Goal: Information Seeking & Learning: Learn about a topic

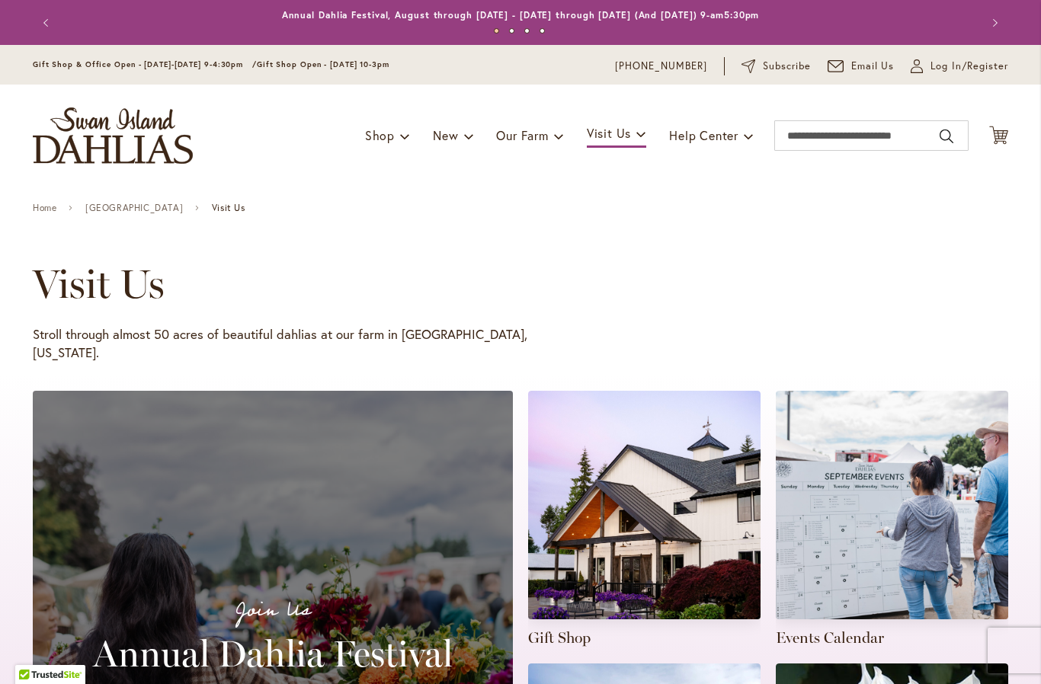
click at [645, 495] on link at bounding box center [644, 520] width 232 height 258
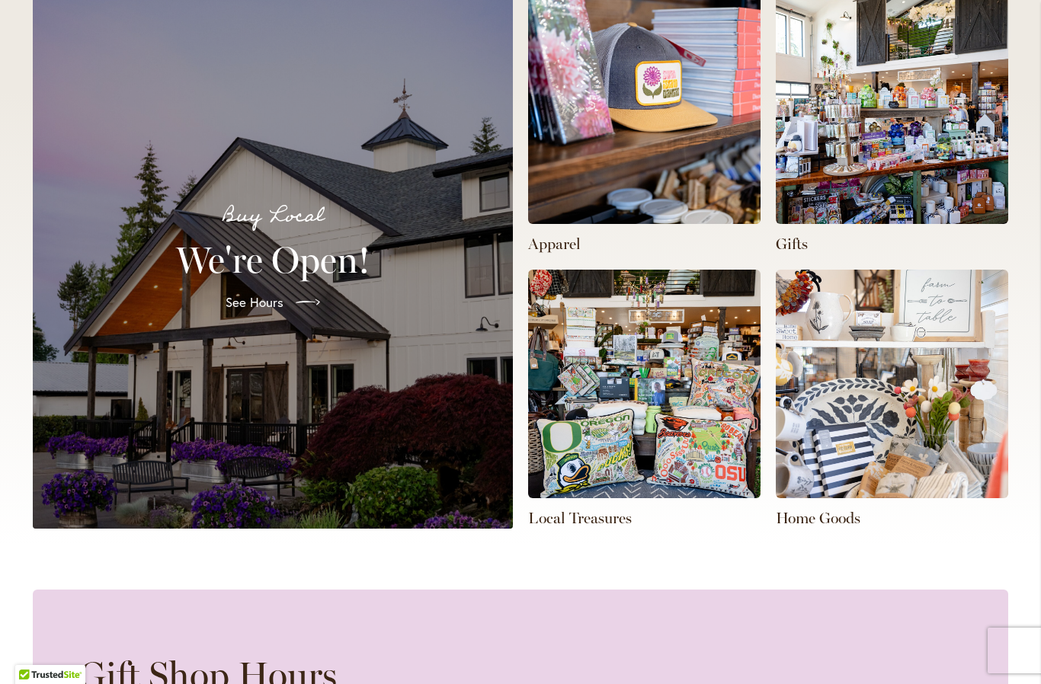
scroll to position [435, 0]
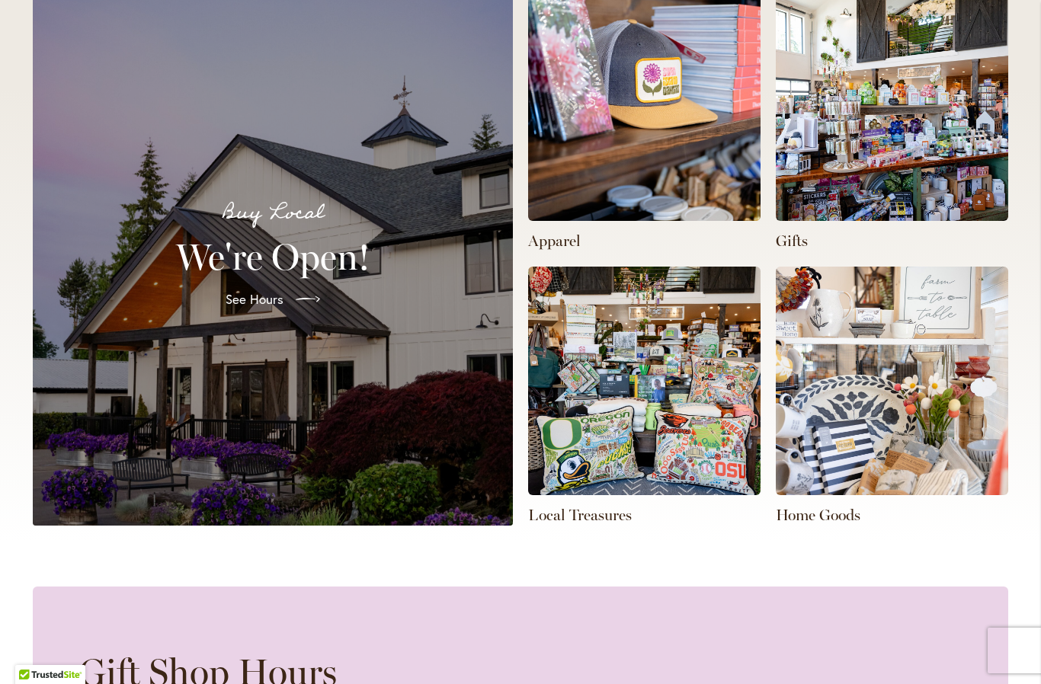
click at [298, 306] on icon at bounding box center [308, 299] width 24 height 24
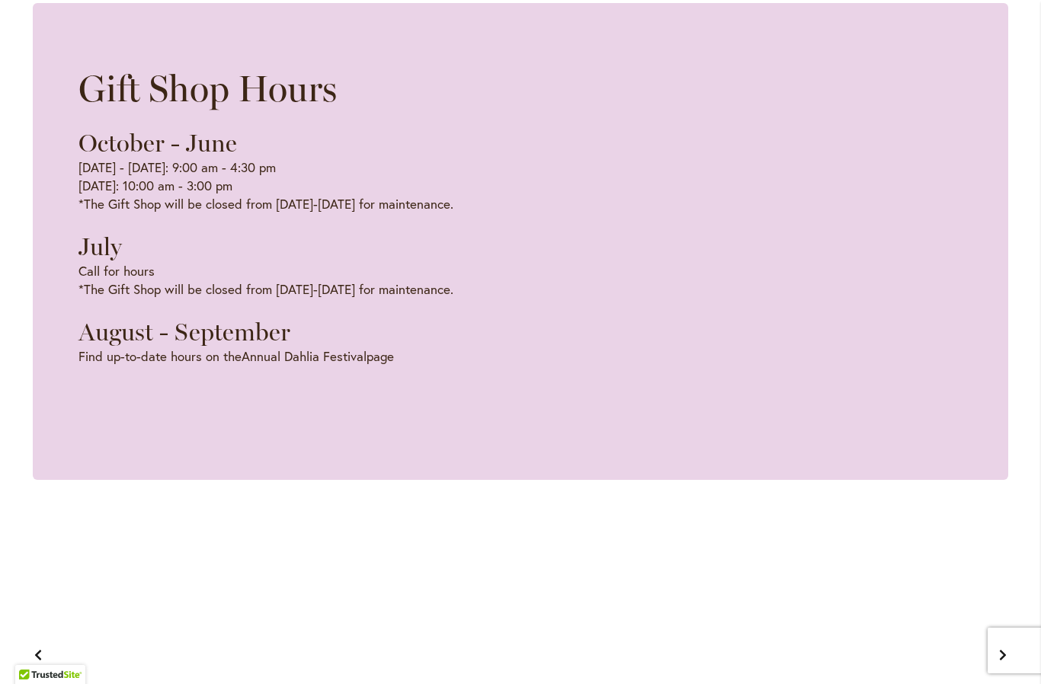
scroll to position [0, 344]
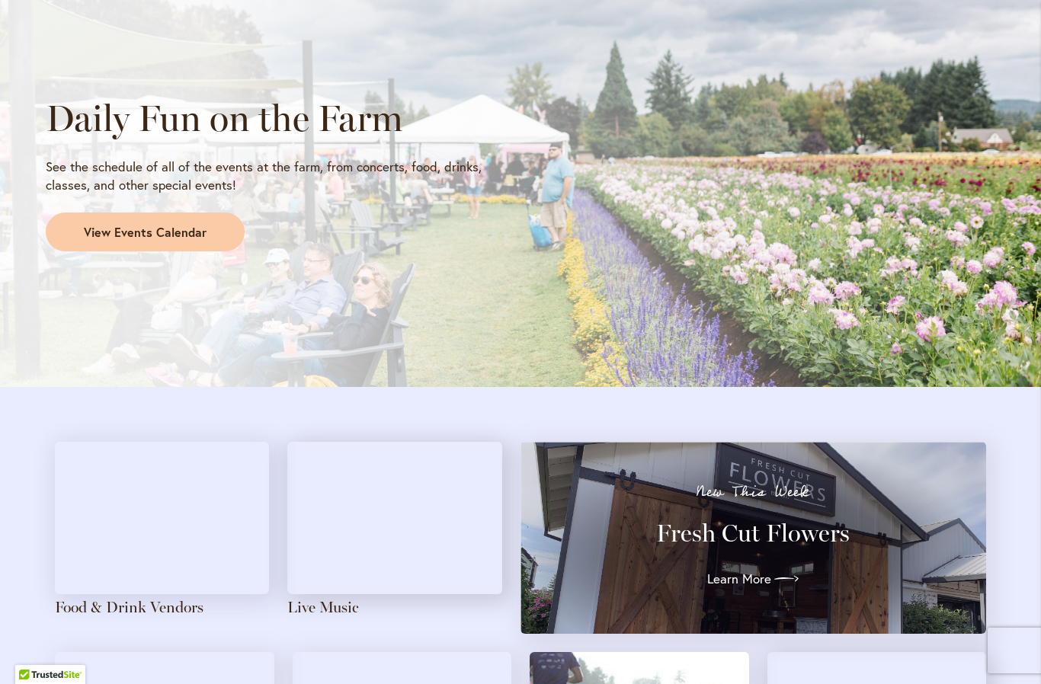
scroll to position [1289, 0]
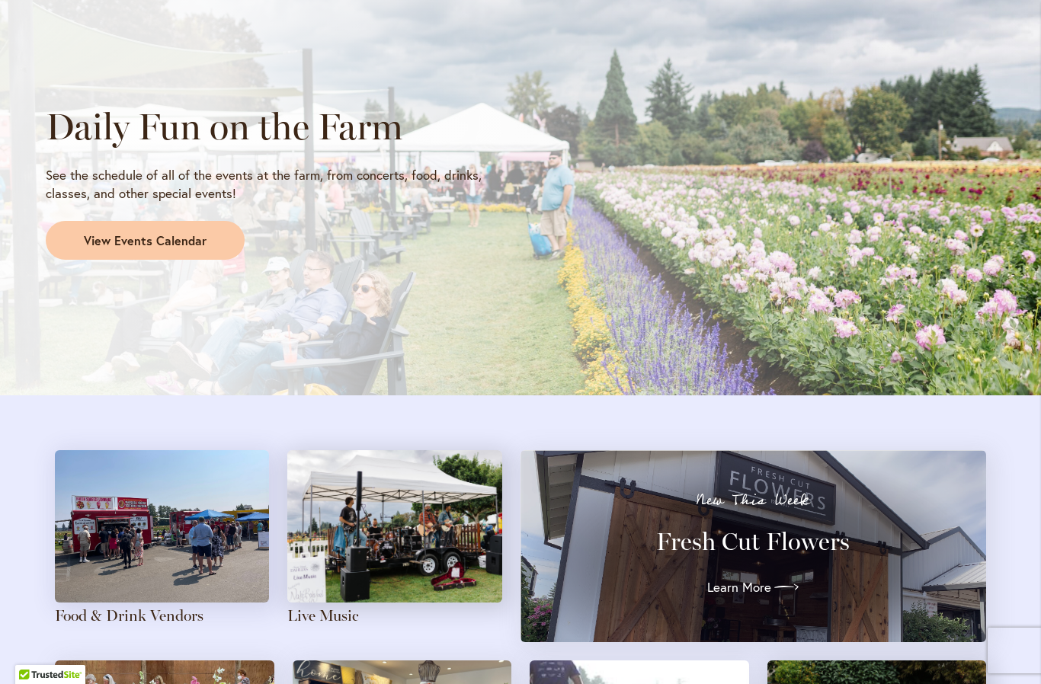
click at [165, 245] on link "View Events Calendar" at bounding box center [145, 241] width 199 height 40
click at [158, 238] on span "View Events Calendar" at bounding box center [145, 241] width 123 height 18
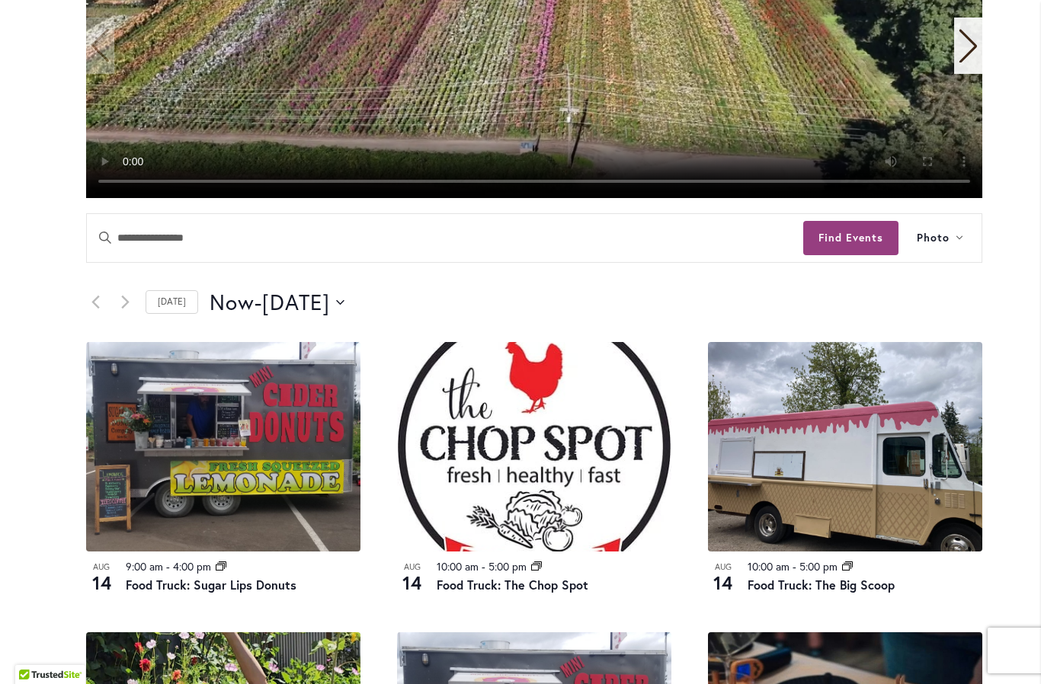
scroll to position [451, 0]
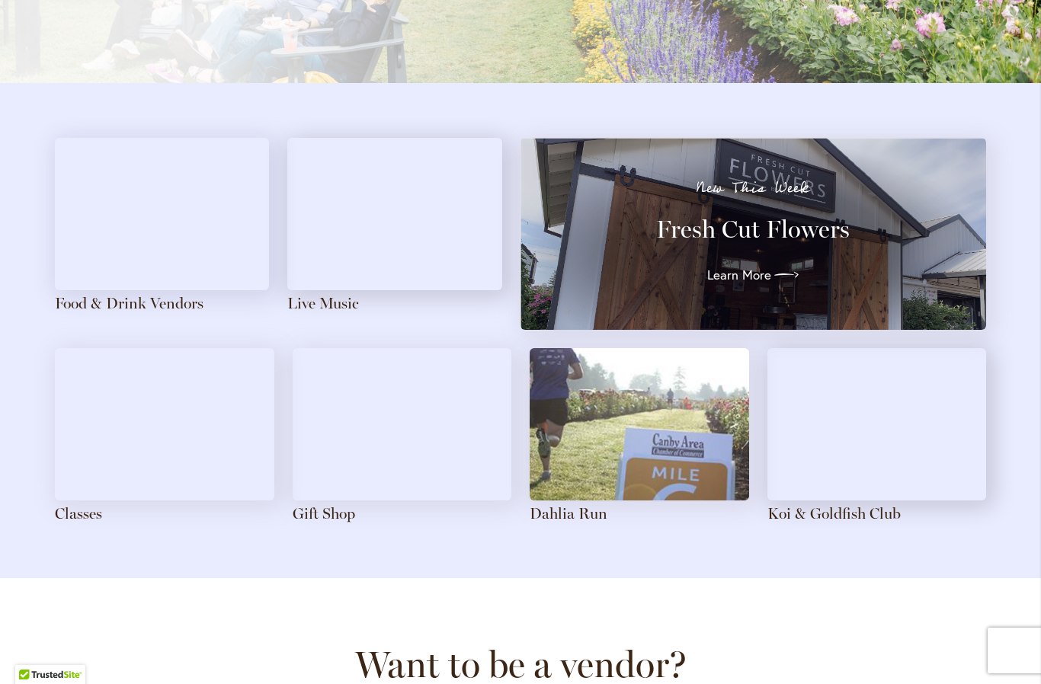
scroll to position [1572, 0]
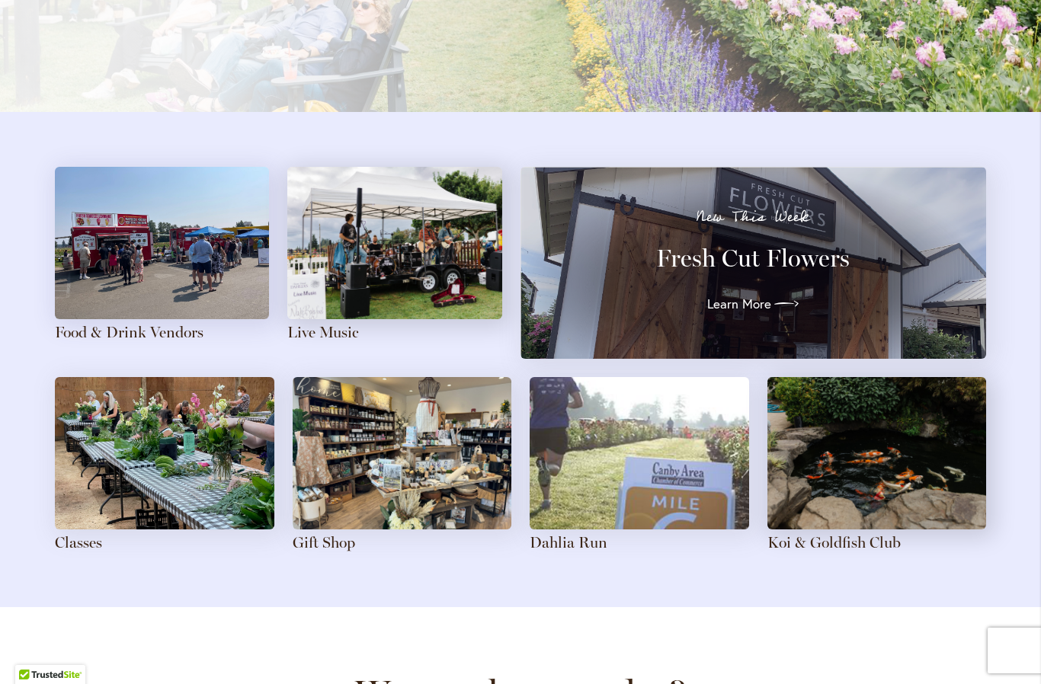
click at [411, 469] on img at bounding box center [402, 453] width 219 height 152
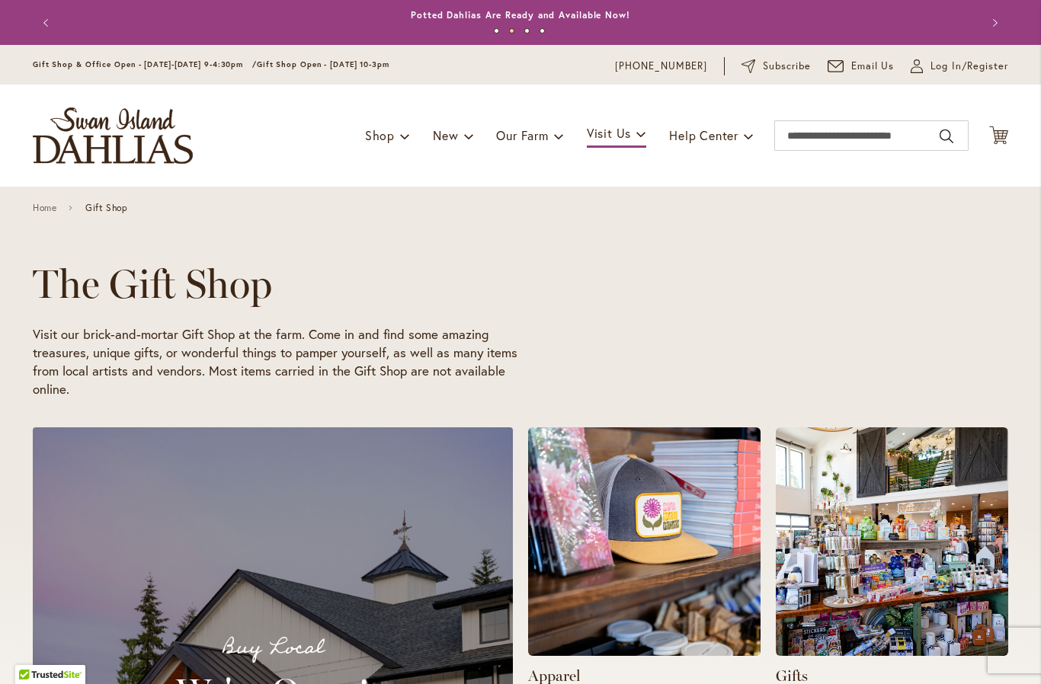
click at [875, 547] on img at bounding box center [892, 541] width 232 height 229
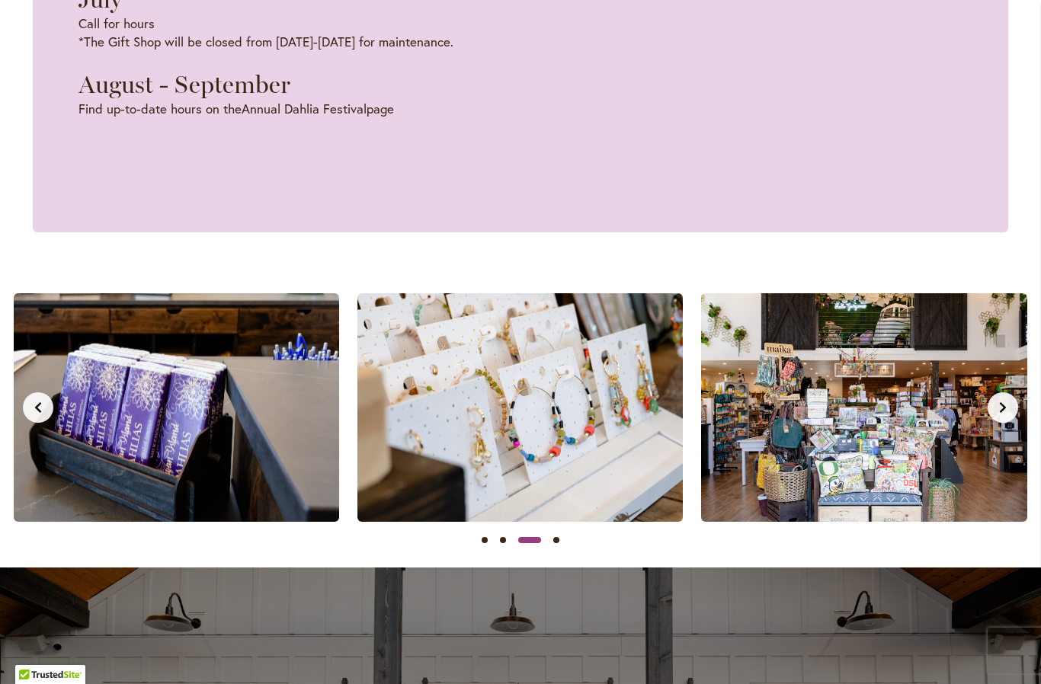
scroll to position [1240, 0]
